Goal: Transaction & Acquisition: Obtain resource

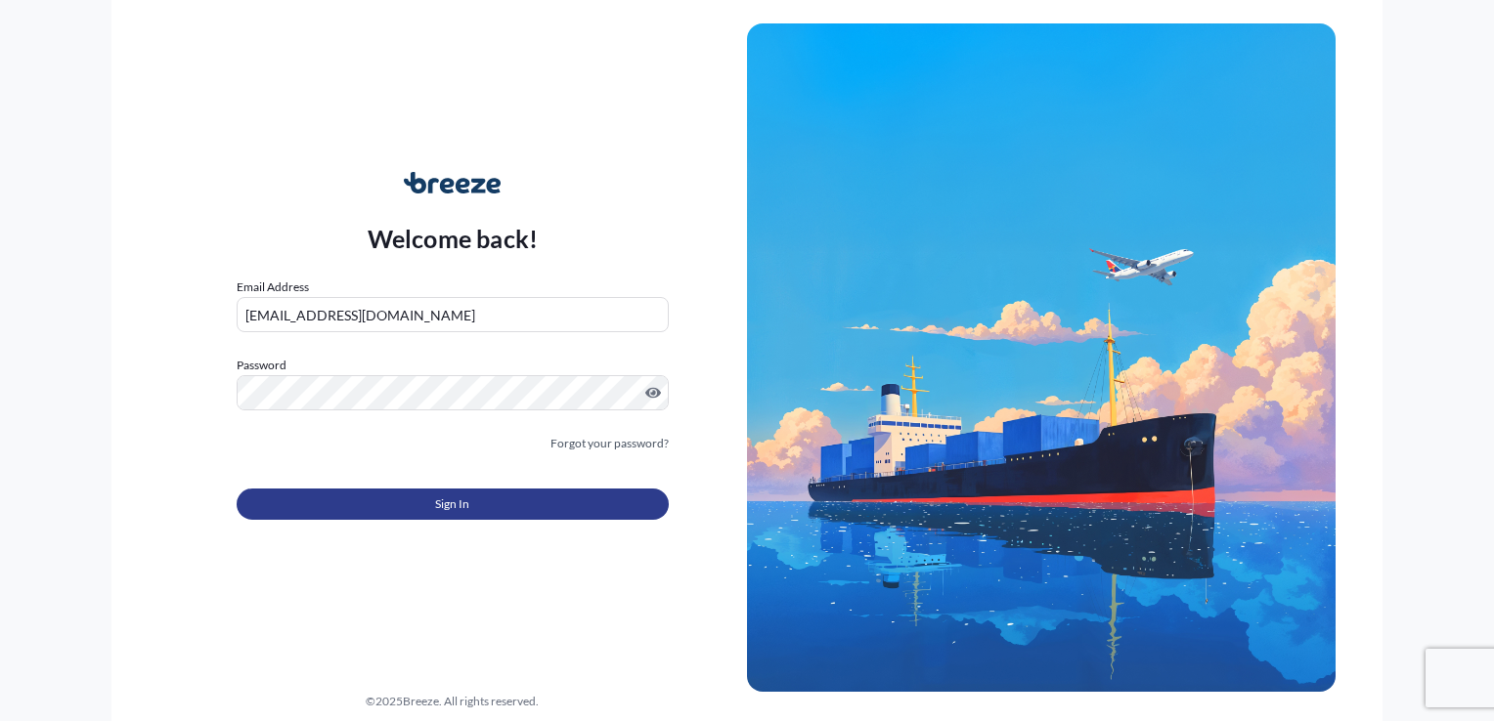
click at [509, 491] on button "Sign In" at bounding box center [453, 504] width 432 height 31
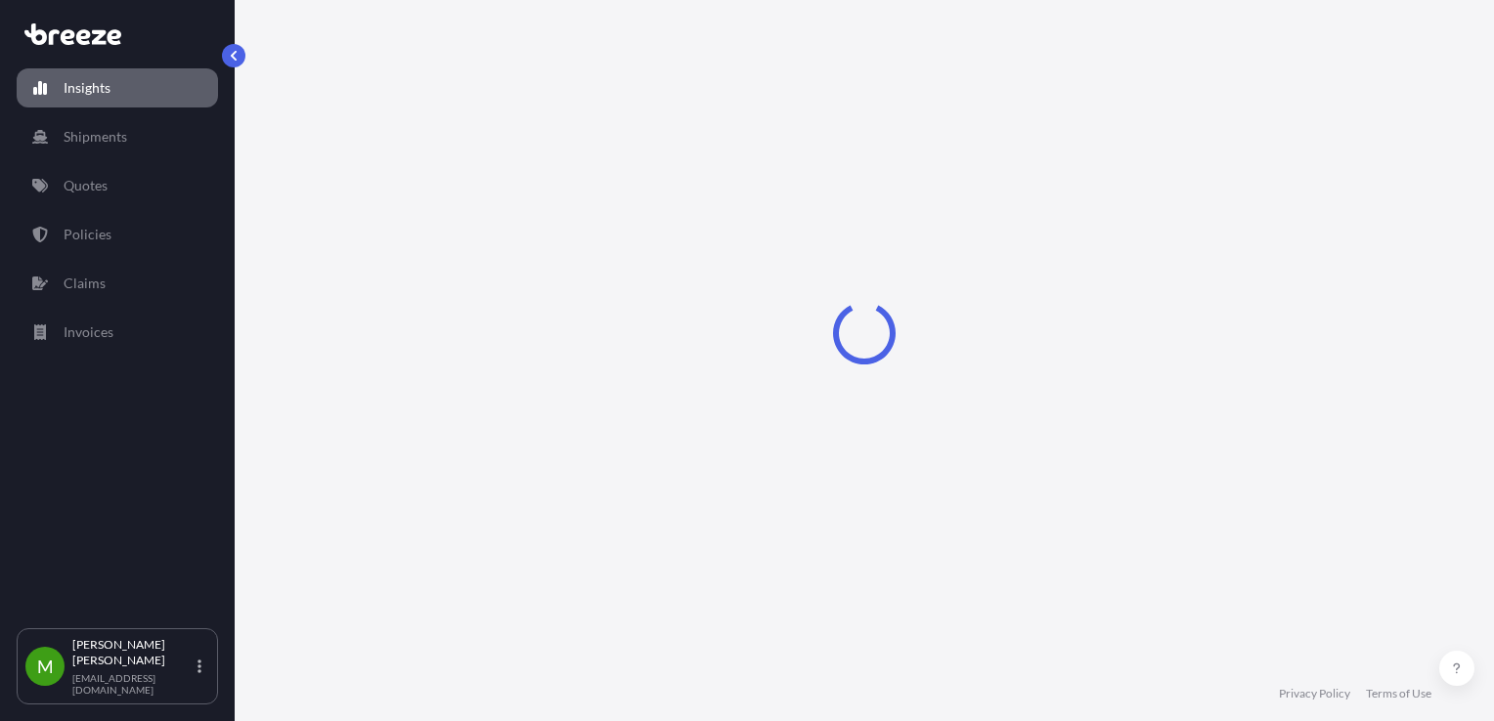
select select "2025"
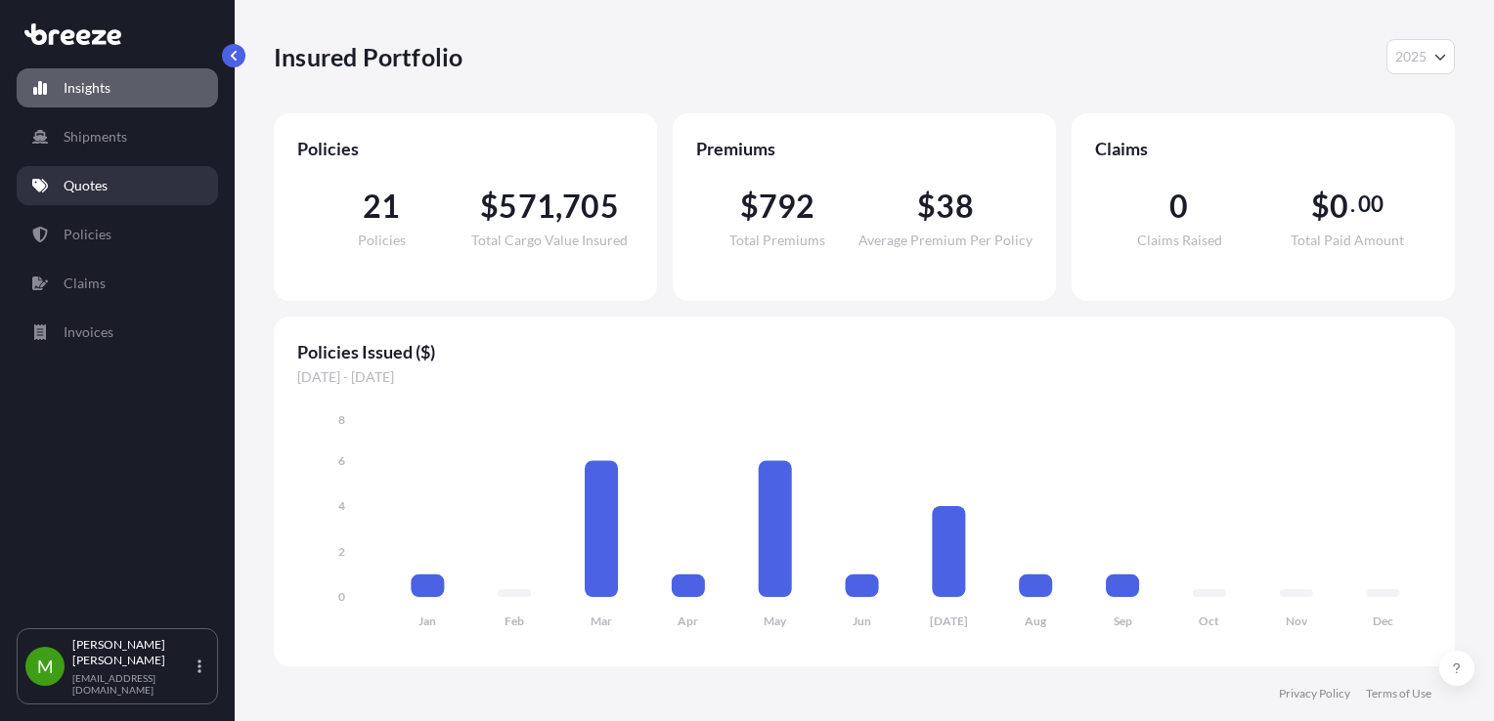
click at [77, 190] on p "Quotes" at bounding box center [86, 186] width 44 height 20
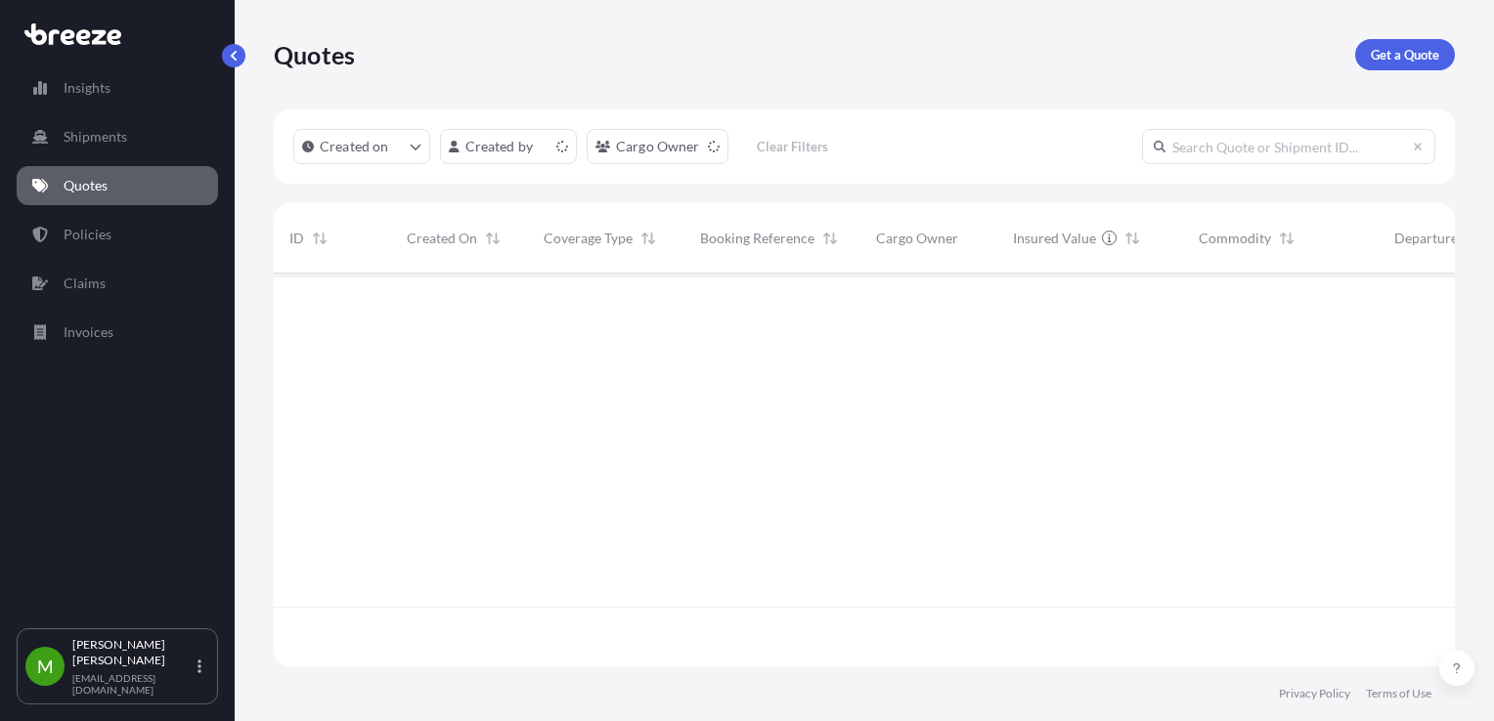
scroll to position [389, 1165]
click at [1415, 39] on link "Get a Quote" at bounding box center [1405, 54] width 100 height 31
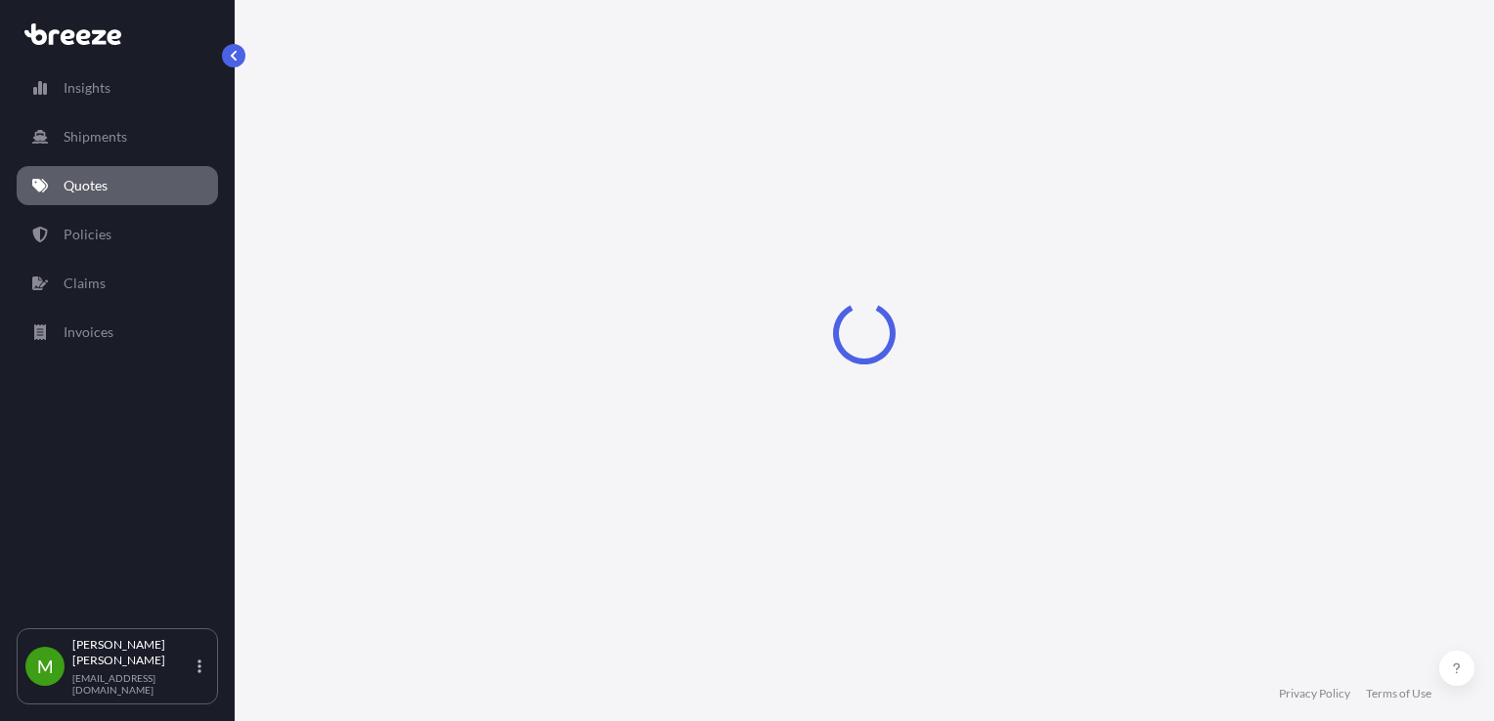
select select "Sea"
select select "1"
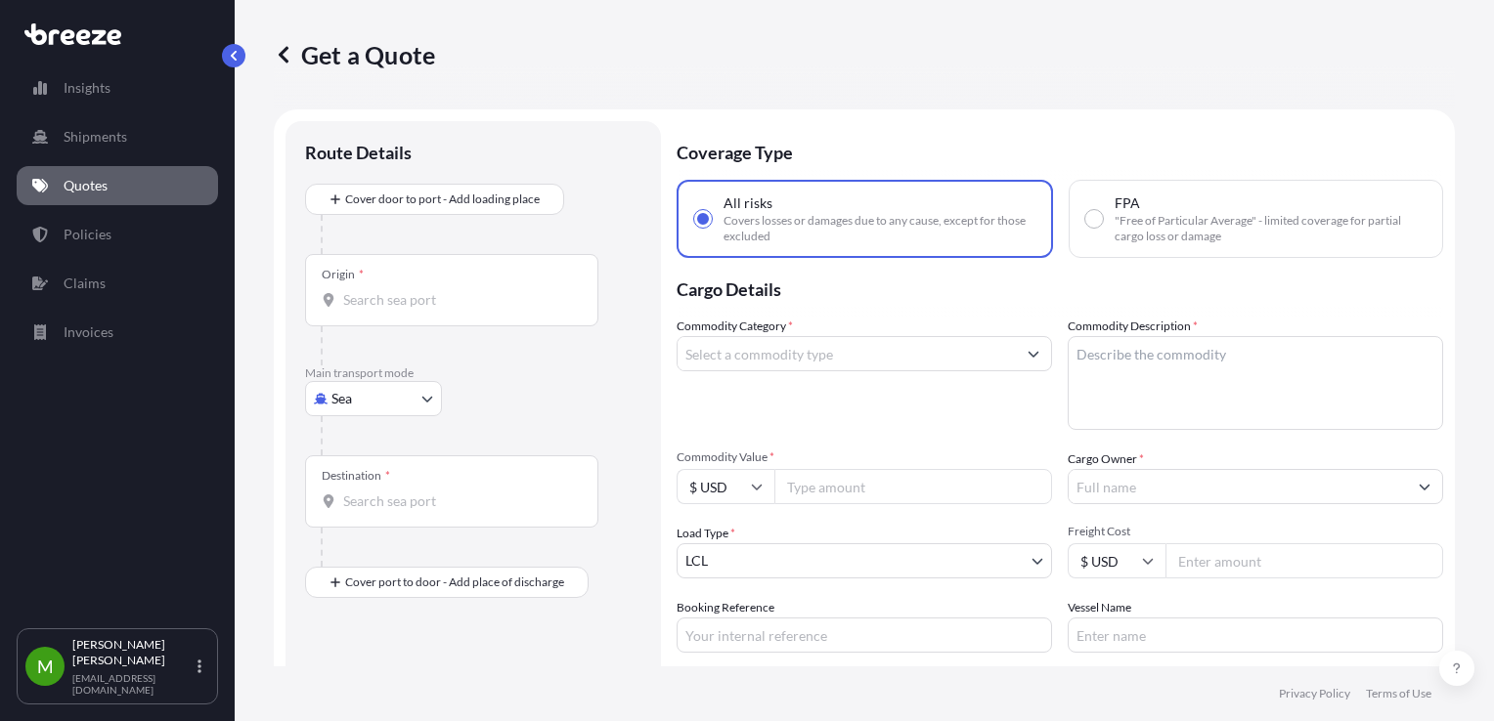
scroll to position [31, 0]
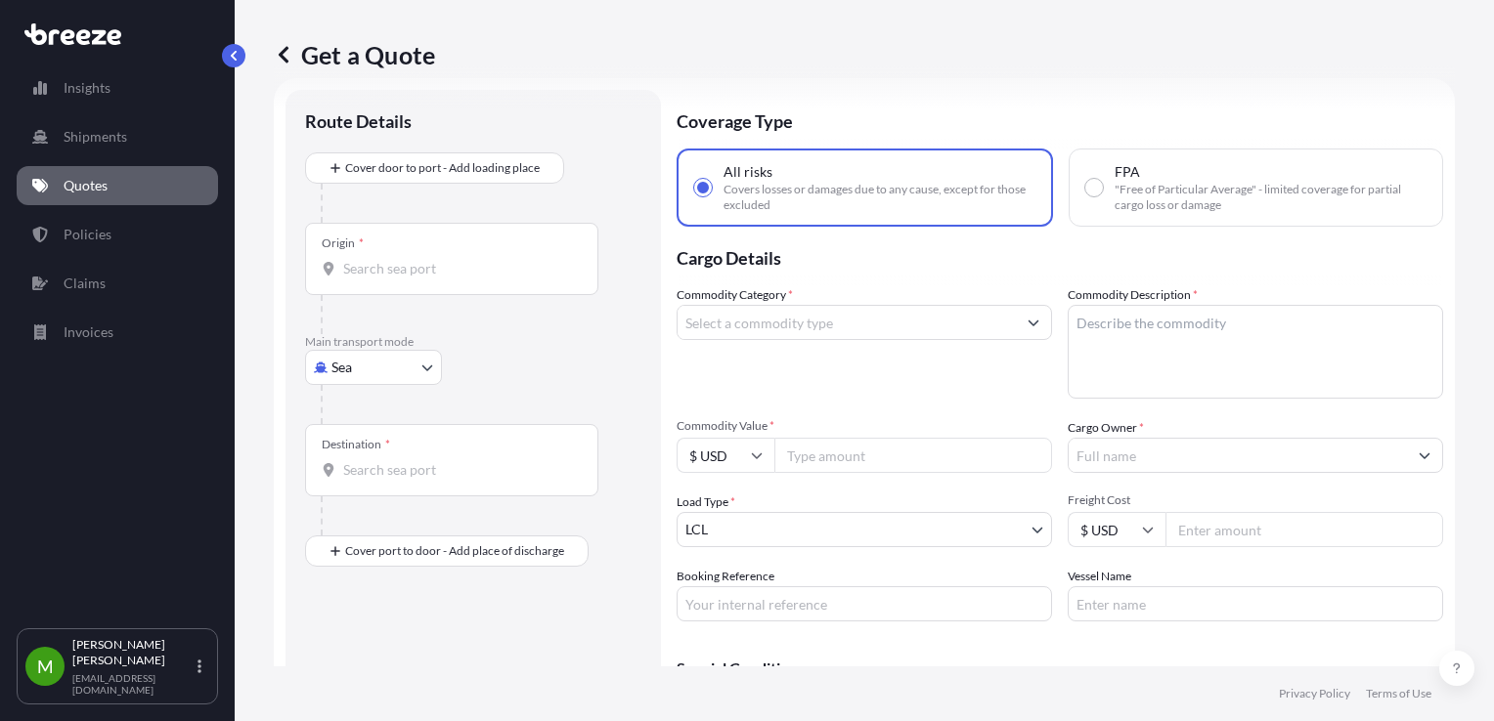
click at [413, 374] on body "Insights Shipments Quotes Policies Claims Invoices M [PERSON_NAME] [EMAIL_ADDRE…" at bounding box center [747, 360] width 1494 height 721
click at [360, 483] on span "Road" at bounding box center [357, 488] width 31 height 20
select select "Road"
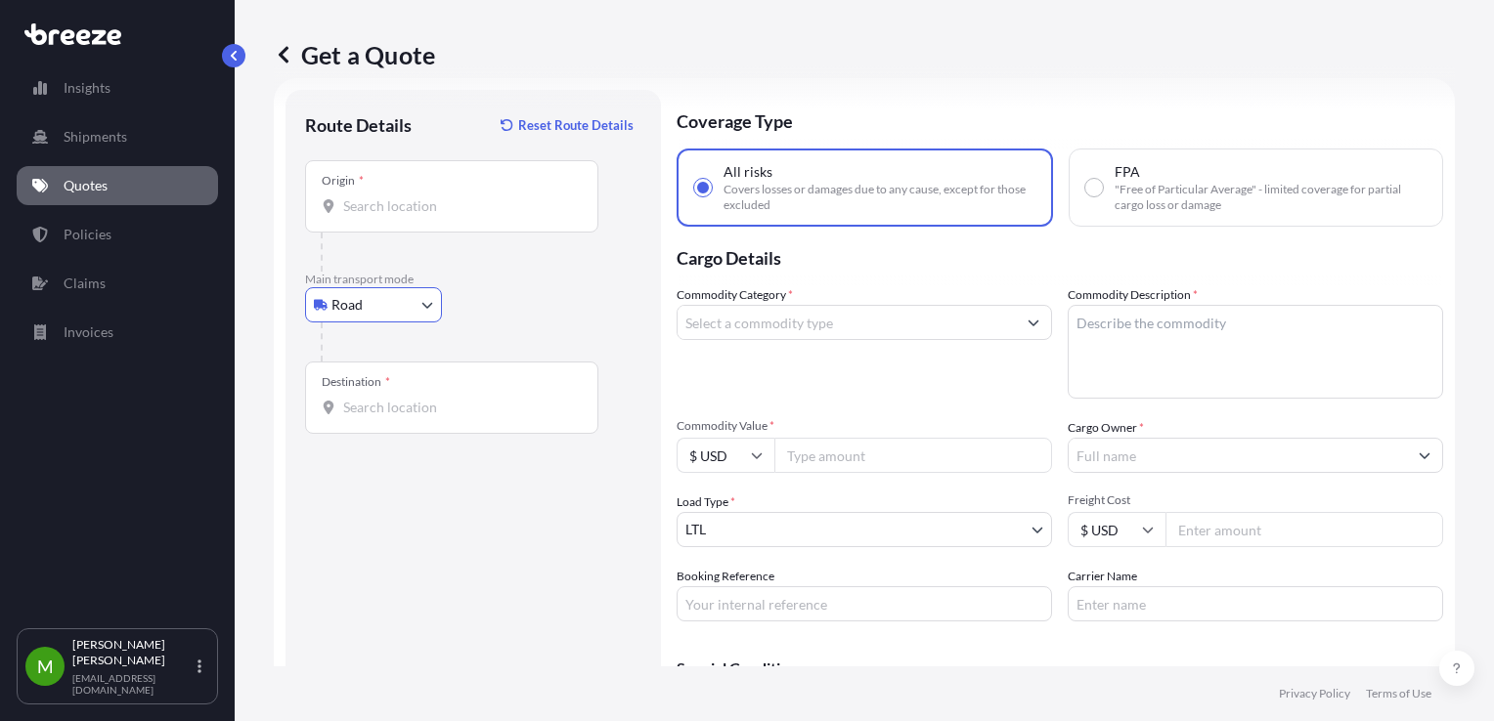
click at [833, 451] on input "Commodity Value *" at bounding box center [913, 455] width 278 height 35
paste input "3732"
type input "3732"
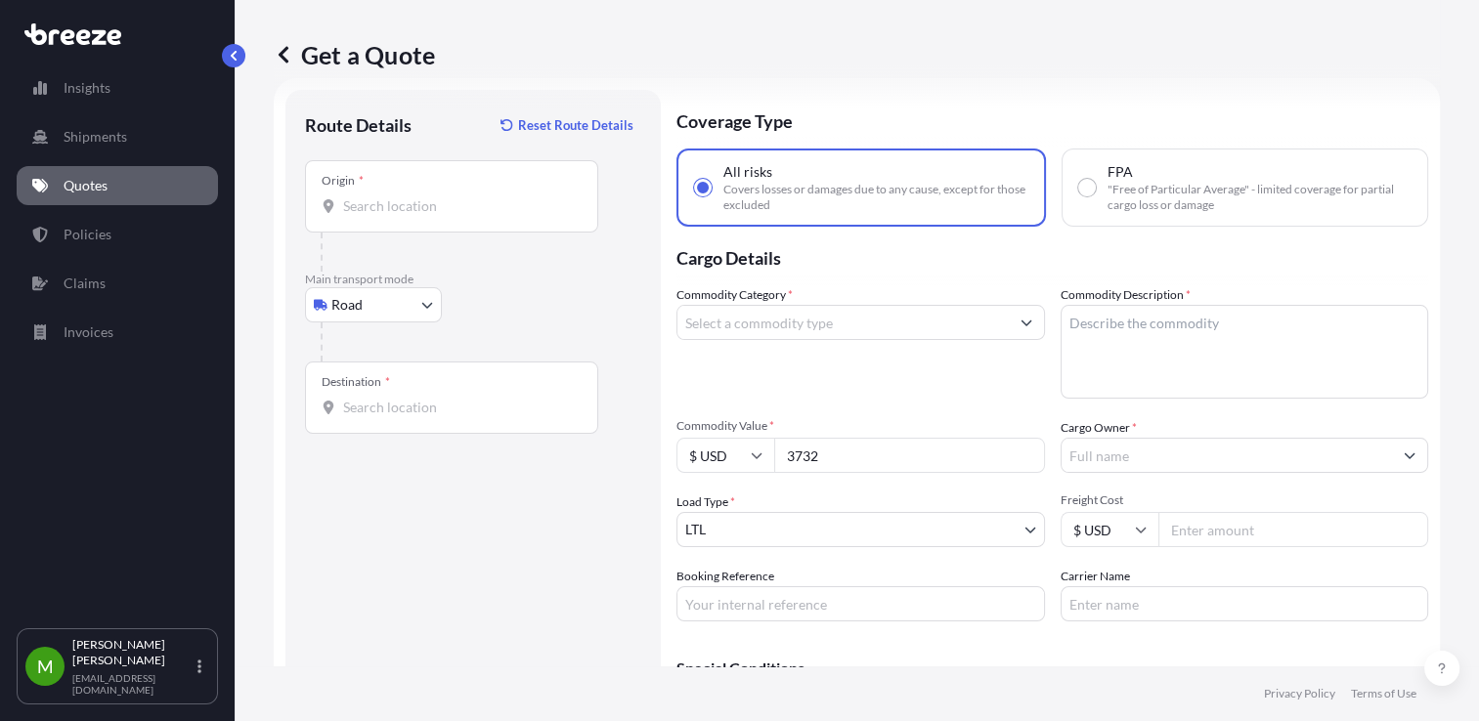
click at [1093, 444] on input "Cargo Owner *" at bounding box center [1227, 455] width 331 height 35
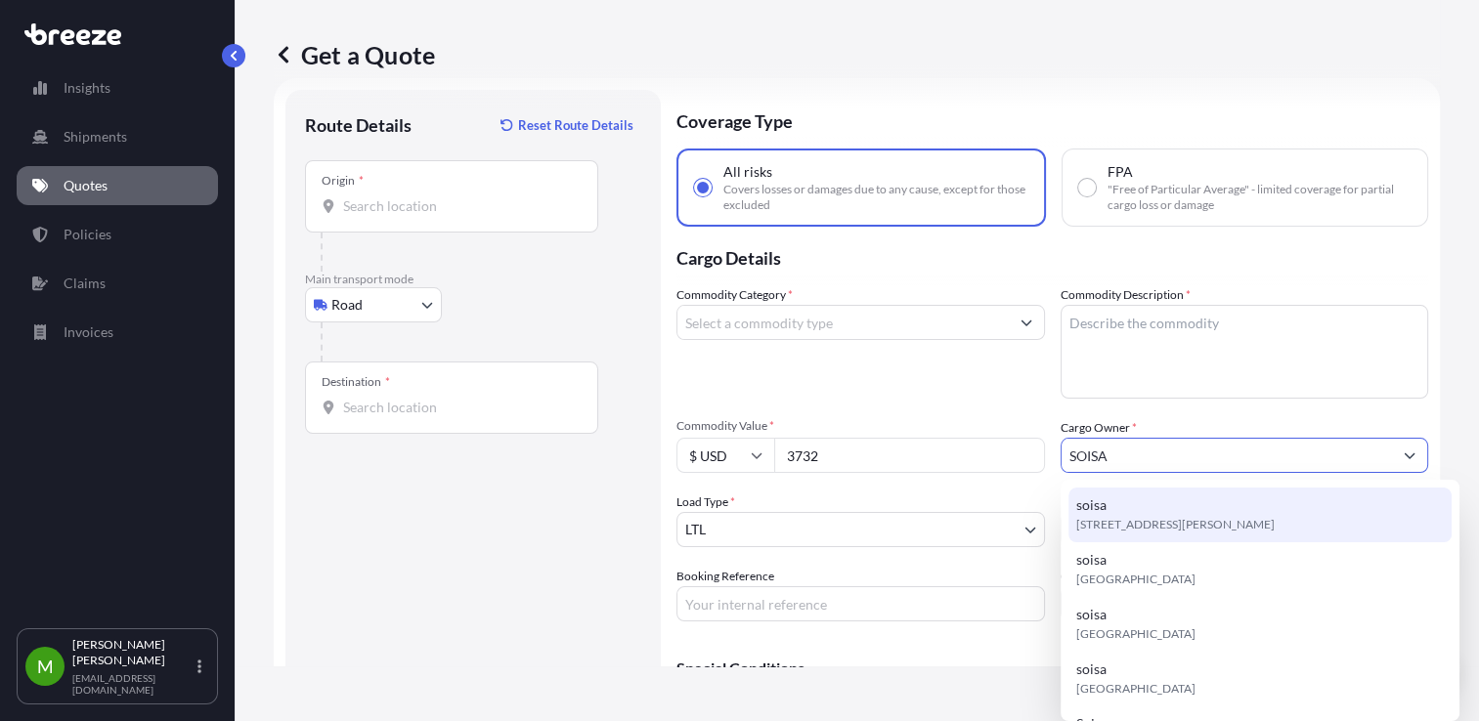
click at [1130, 507] on div "soisa [STREET_ADDRESS][PERSON_NAME]" at bounding box center [1259, 515] width 383 height 55
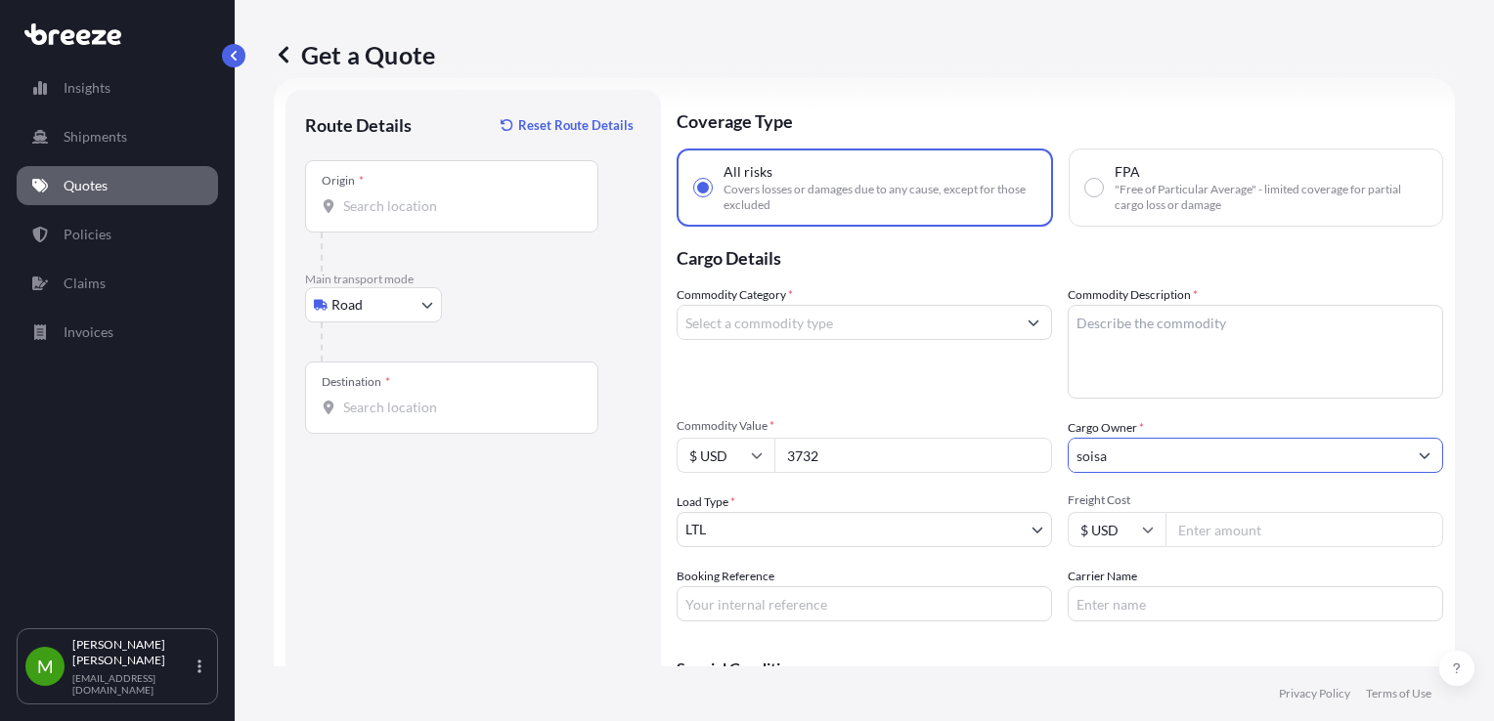
type input "soisa"
click at [1216, 528] on input "Freight Cost" at bounding box center [1304, 529] width 278 height 35
type input "350"
click at [863, 318] on input "Commodity Category *" at bounding box center [846, 322] width 338 height 35
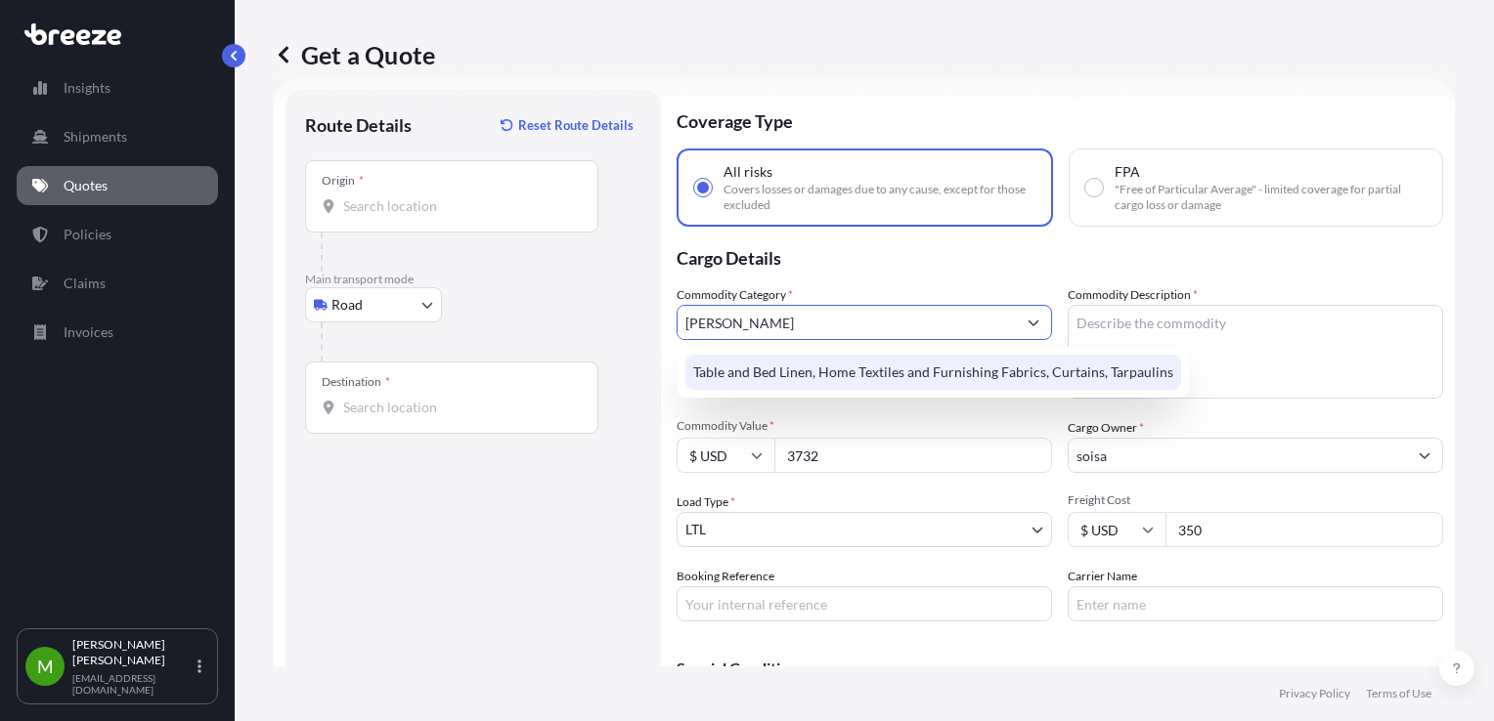
click at [879, 373] on div "Table and Bed Linen, Home Textiles and Furnishing Fabrics, Curtains, Tarpaulins" at bounding box center [933, 372] width 496 height 35
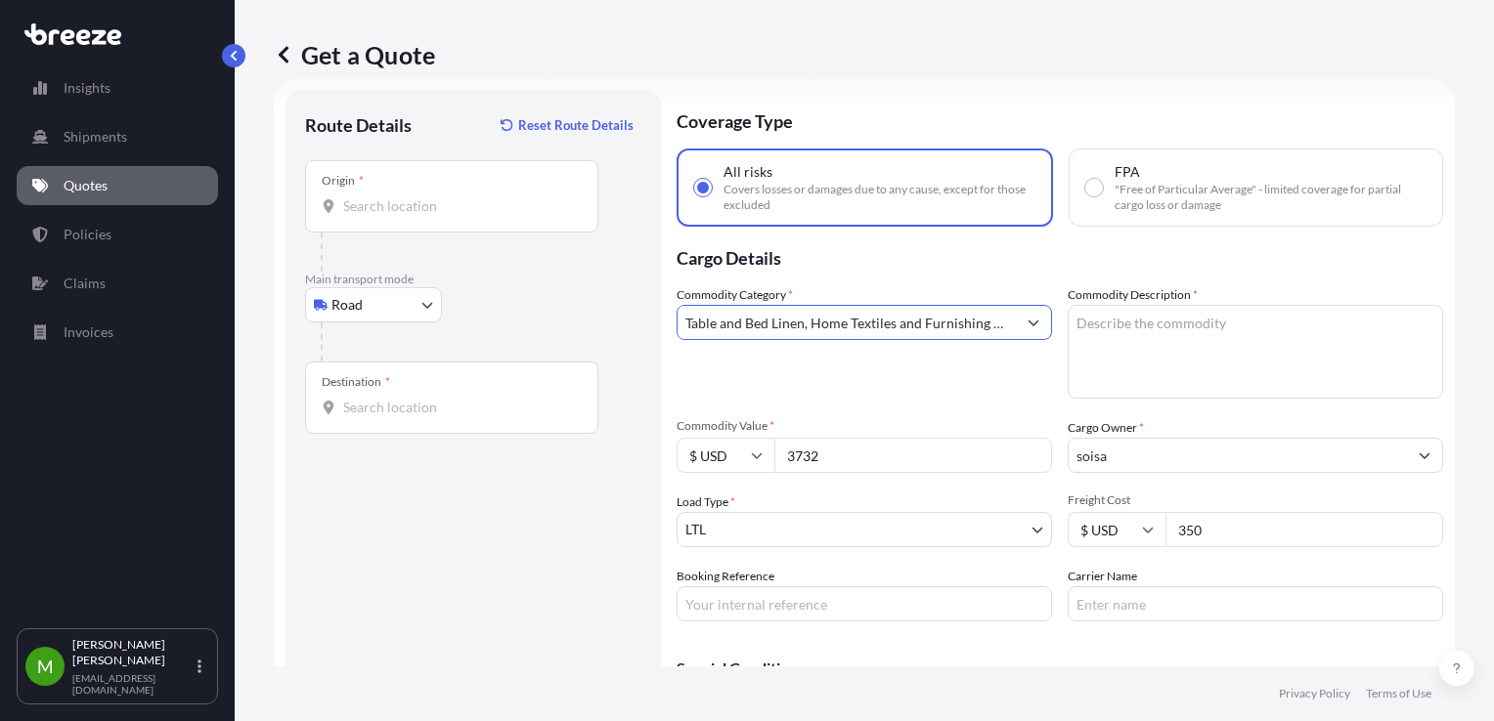
type input "Table and Bed Linen, Home Textiles and Furnishing Fabrics, Curtains, Tarpaulins"
click at [1127, 368] on textarea "Commodity Description *" at bounding box center [1254, 352] width 375 height 94
type textarea "TEXTIL"
click at [762, 595] on input "Booking Reference" at bounding box center [863, 604] width 375 height 35
paste input "PO 37276"
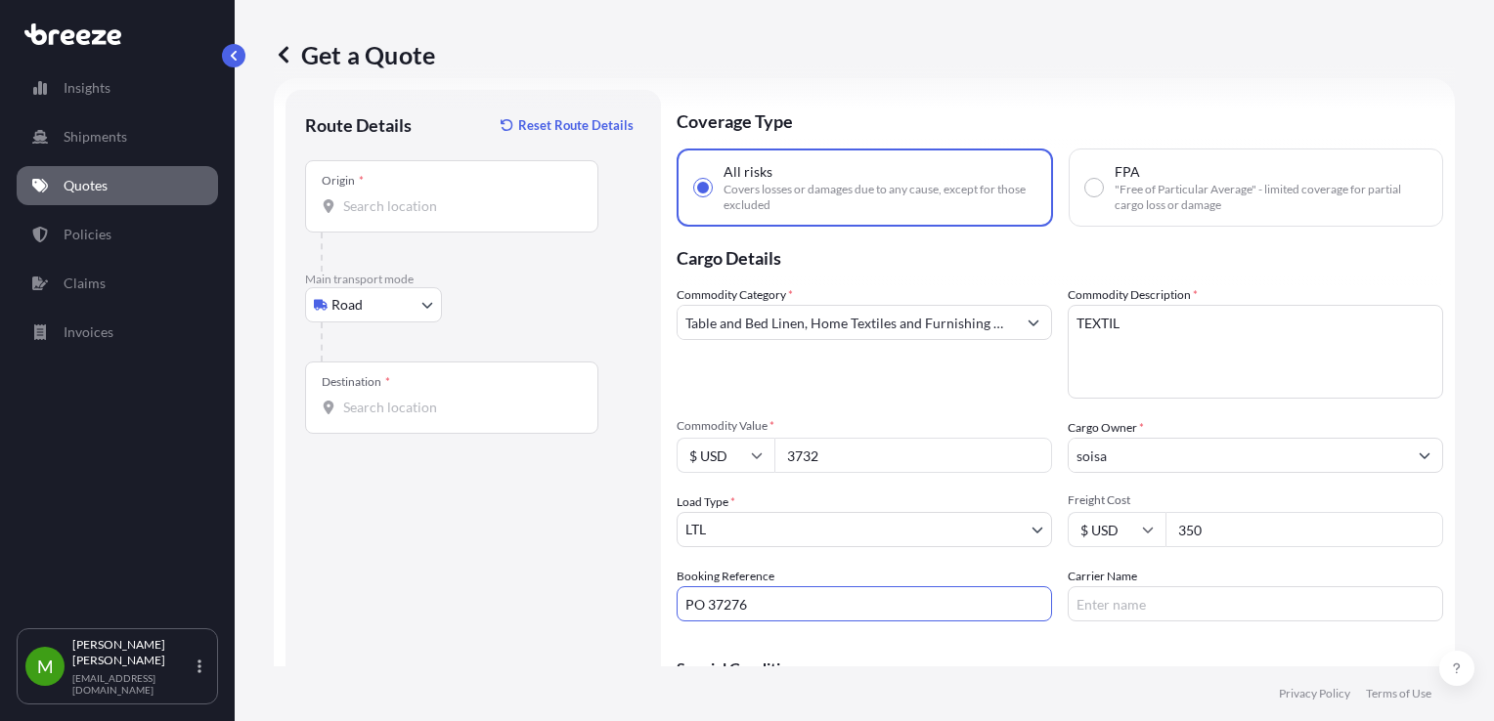
type input "PO 37276"
click at [370, 233] on div at bounding box center [460, 252] width 278 height 39
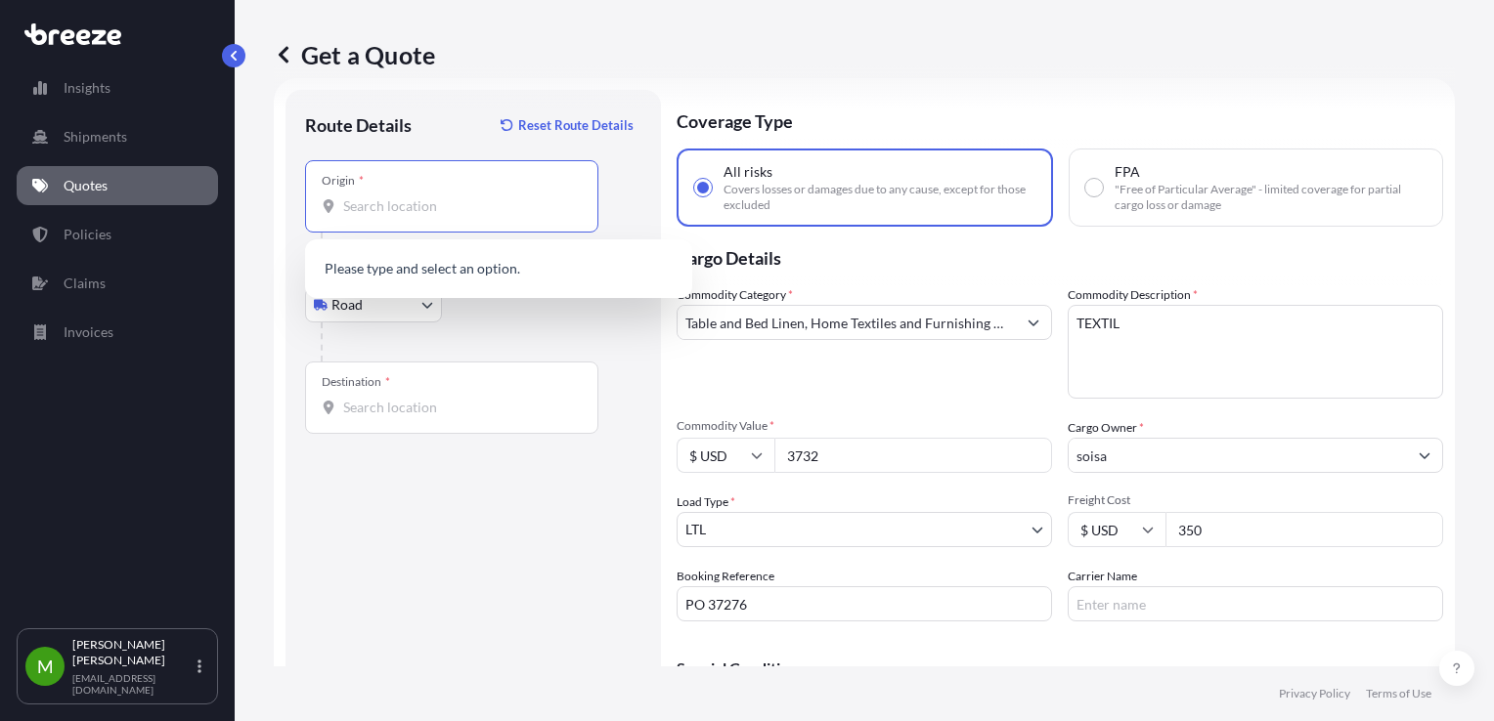
click at [372, 209] on input "Origin *" at bounding box center [458, 206] width 231 height 20
paste input "76028"
click at [379, 383] on div "Destination *" at bounding box center [356, 382] width 68 height 16
click at [379, 398] on input "Destination *" at bounding box center [458, 408] width 231 height 20
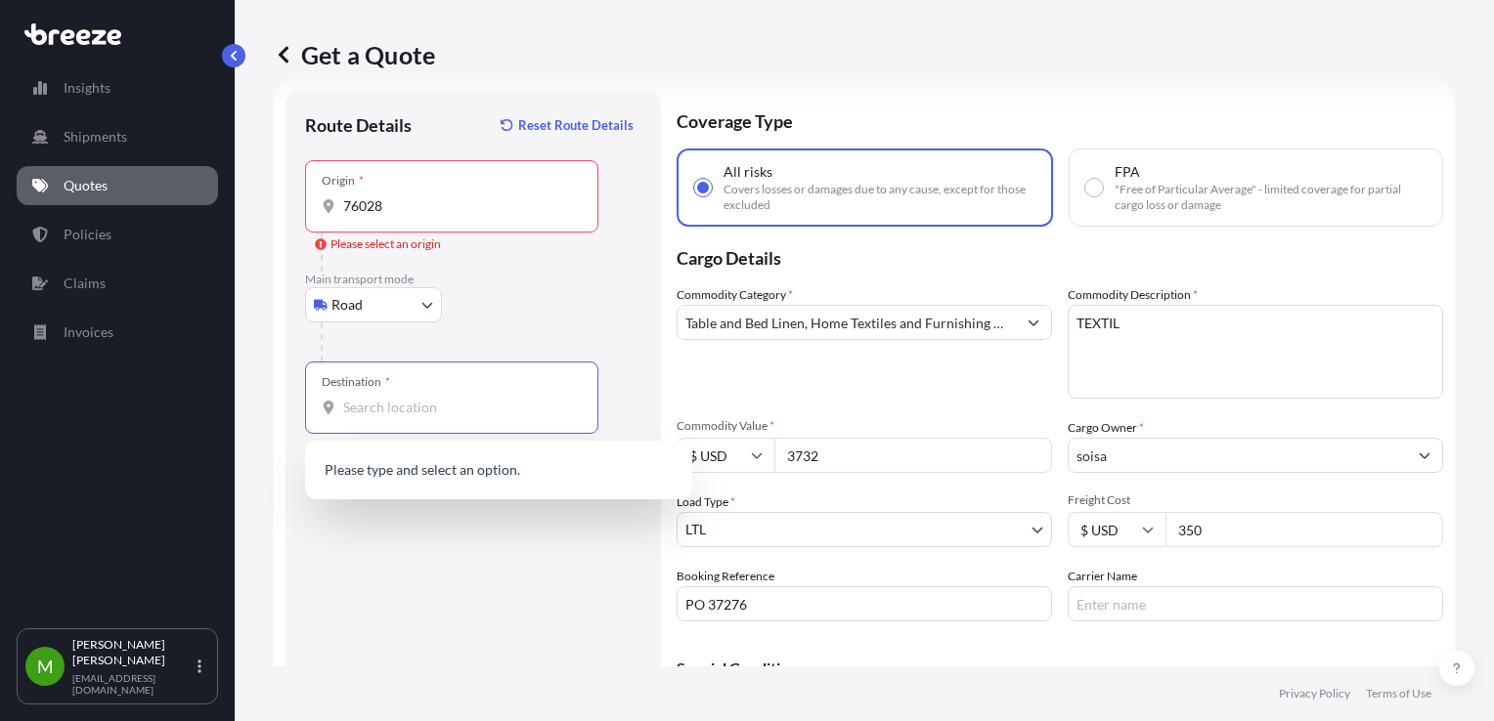
click at [393, 192] on div "Origin * 76028" at bounding box center [451, 196] width 293 height 72
click at [393, 196] on input "76028" at bounding box center [458, 206] width 231 height 20
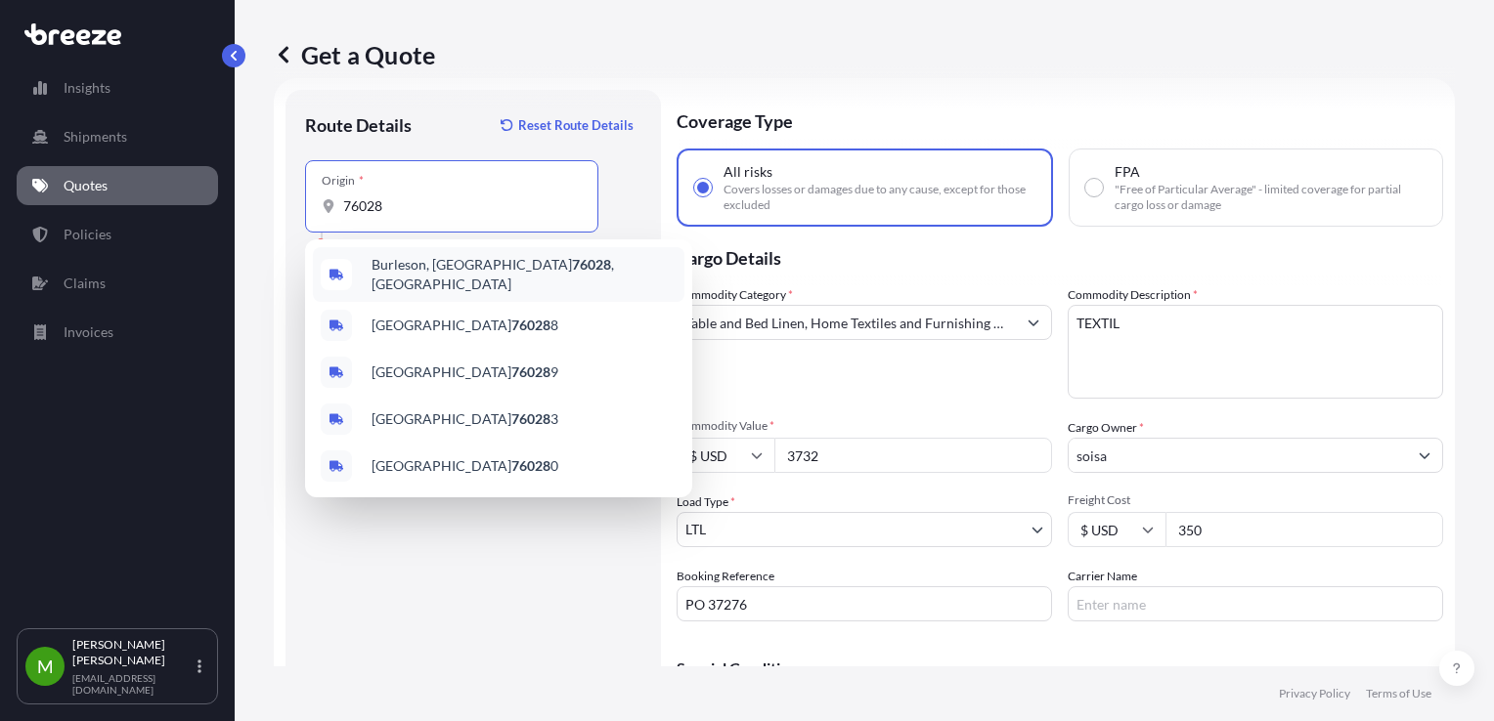
click at [398, 267] on span "[GEOGRAPHIC_DATA] , [GEOGRAPHIC_DATA]" at bounding box center [523, 274] width 305 height 39
type input "[GEOGRAPHIC_DATA], [GEOGRAPHIC_DATA]"
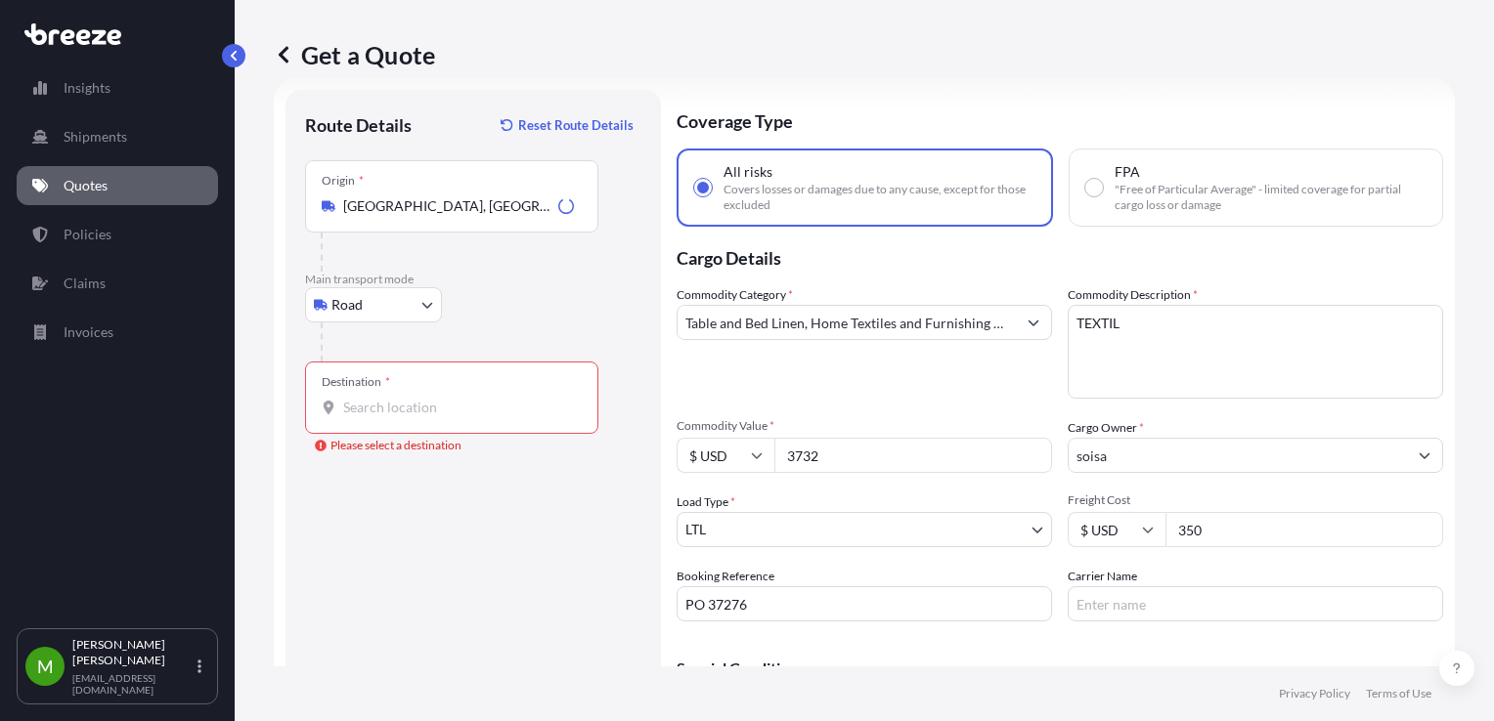
click at [386, 422] on div "Destination *" at bounding box center [451, 398] width 293 height 72
click at [386, 417] on input "Destination * Please select a destination" at bounding box center [458, 408] width 231 height 20
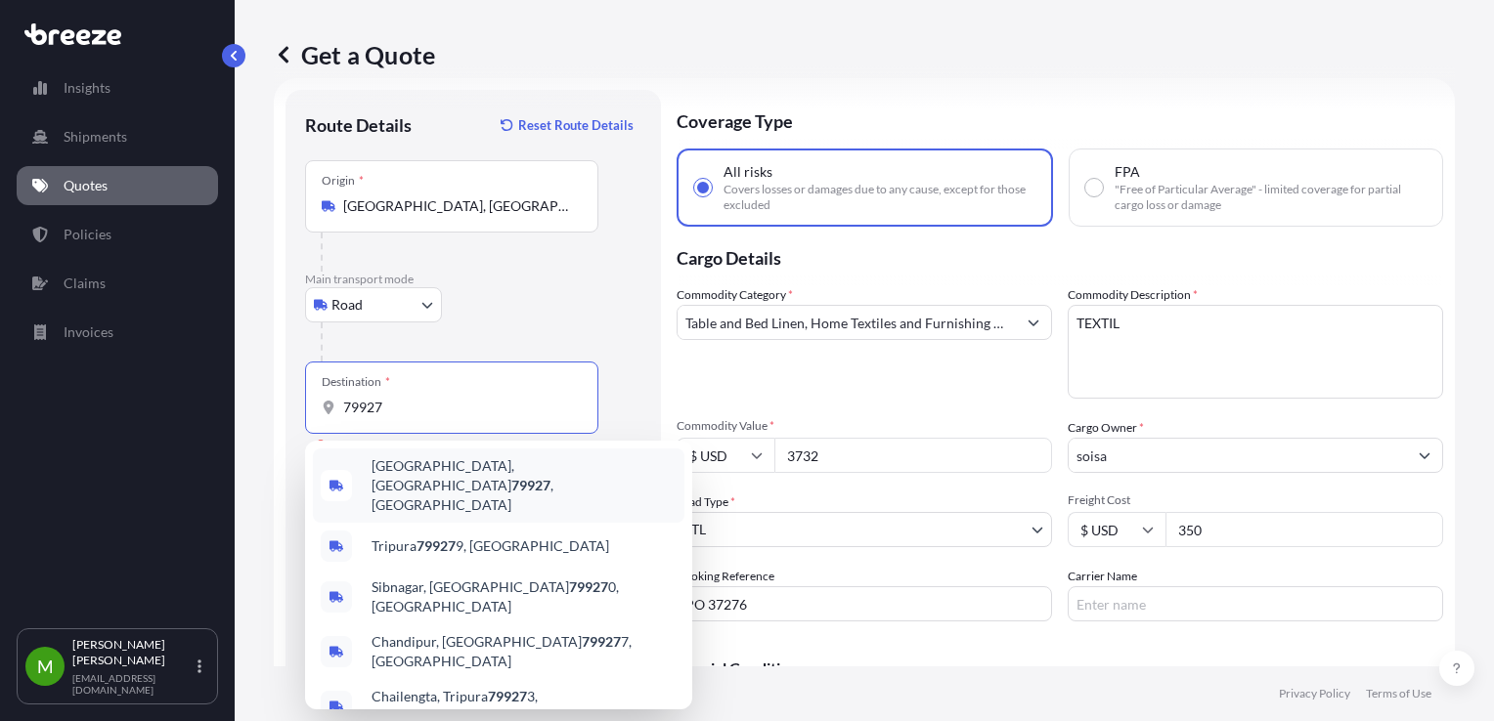
click at [485, 479] on span "[GEOGRAPHIC_DATA] , [GEOGRAPHIC_DATA]" at bounding box center [523, 486] width 305 height 59
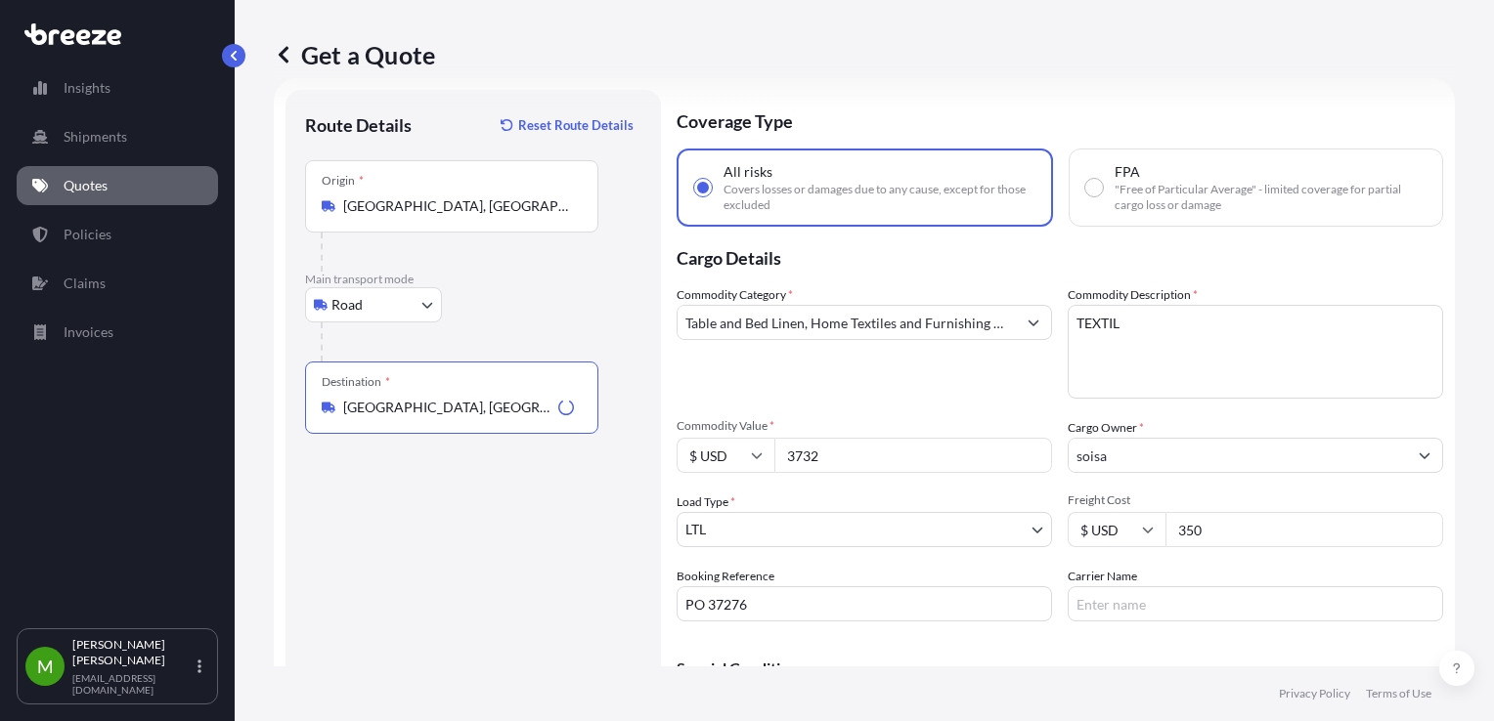
scroll to position [164, 0]
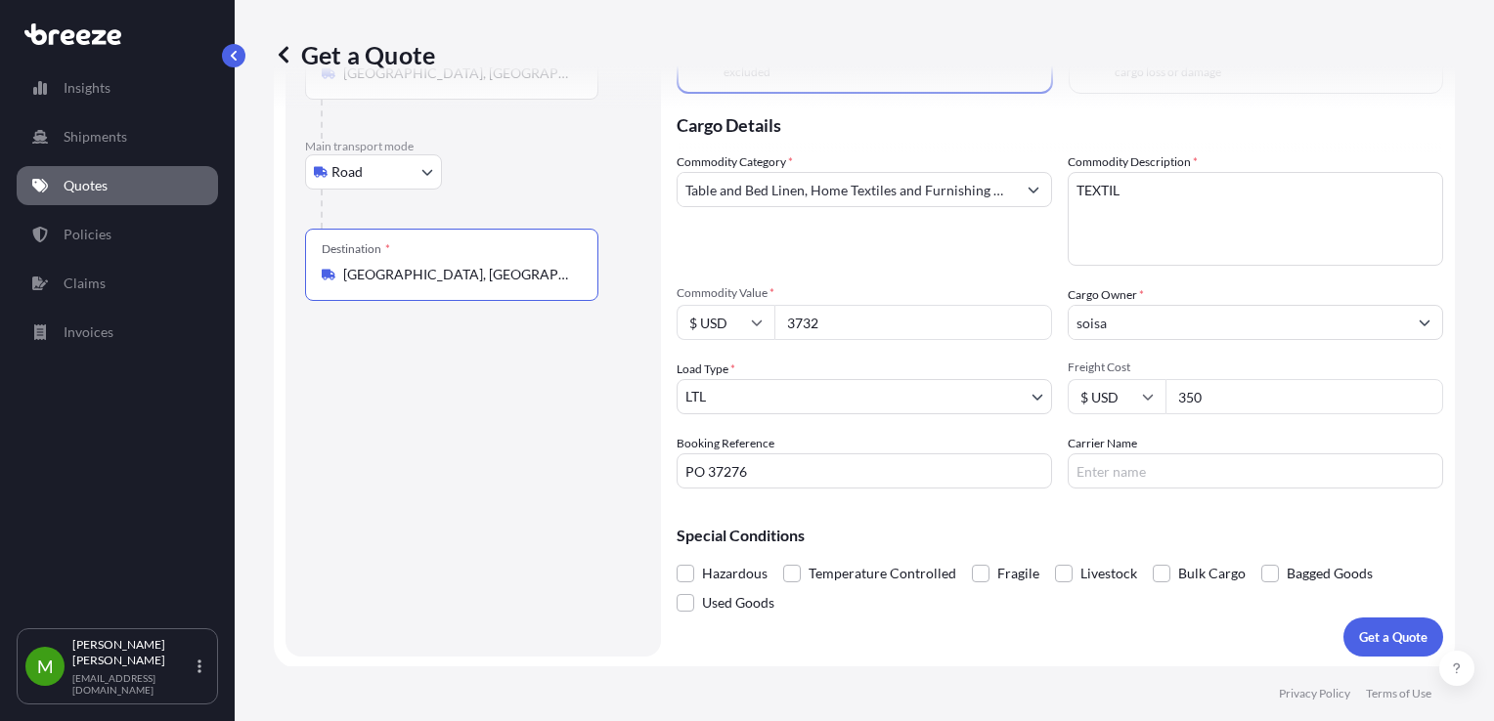
type input "[GEOGRAPHIC_DATA], [GEOGRAPHIC_DATA]"
click at [1343, 624] on button "Get a Quote" at bounding box center [1393, 637] width 100 height 39
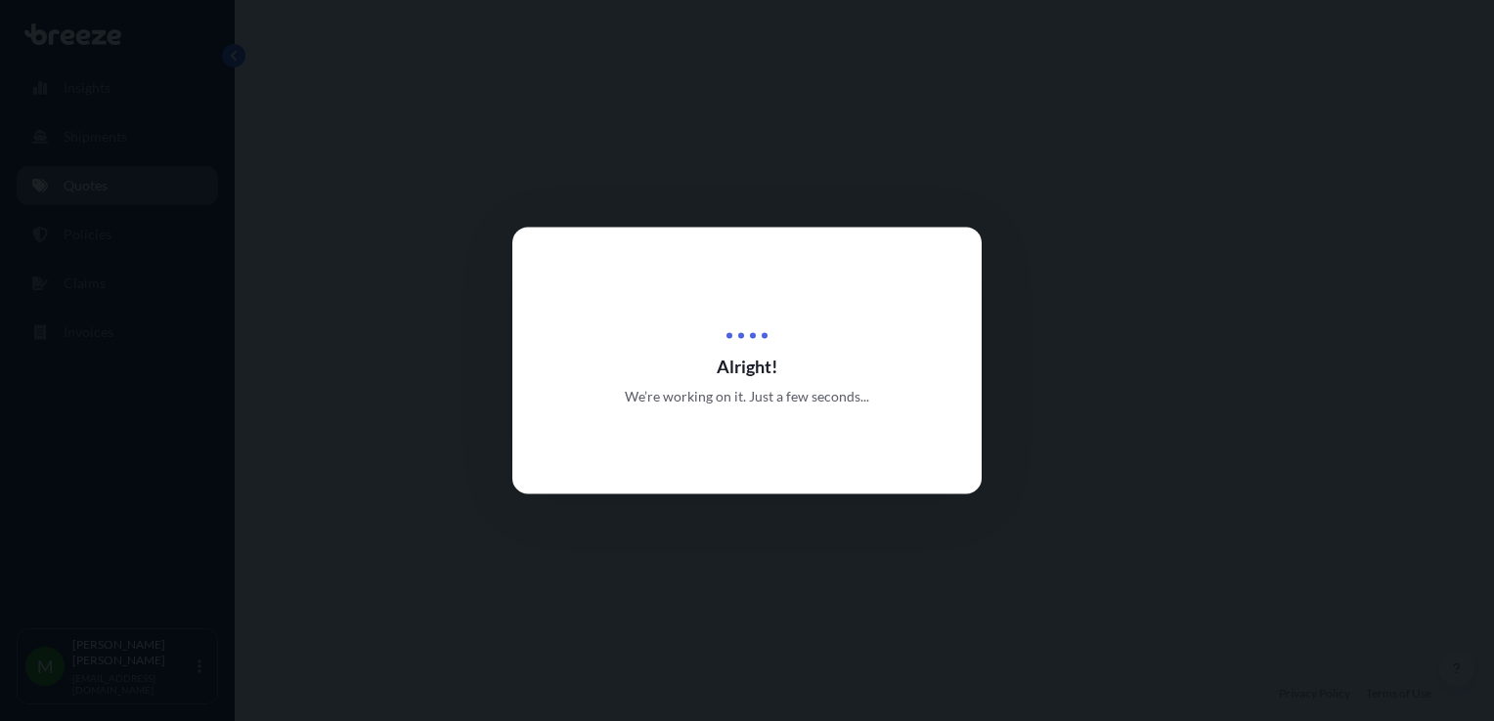
select select "Road"
select select "1"
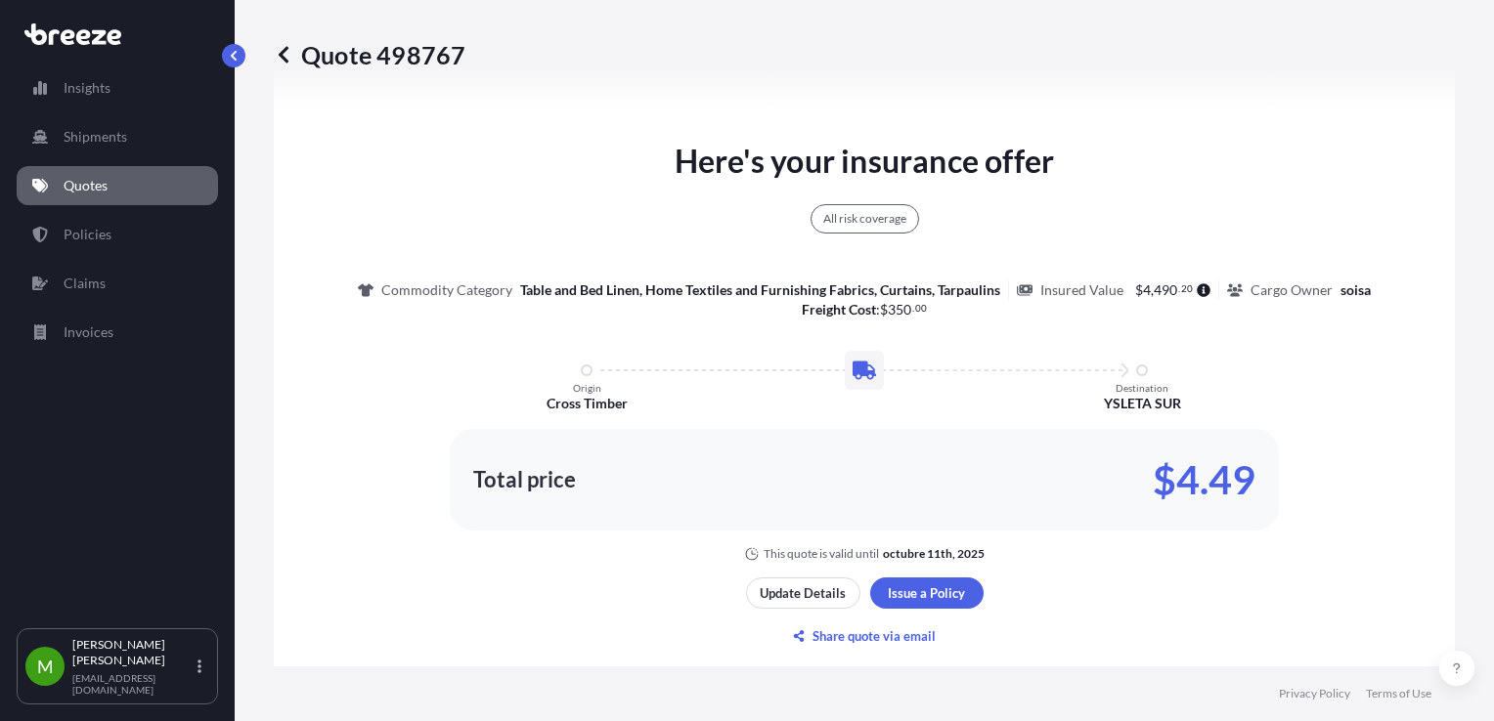
scroll to position [1105, 0]
